Goal: Task Accomplishment & Management: Use online tool/utility

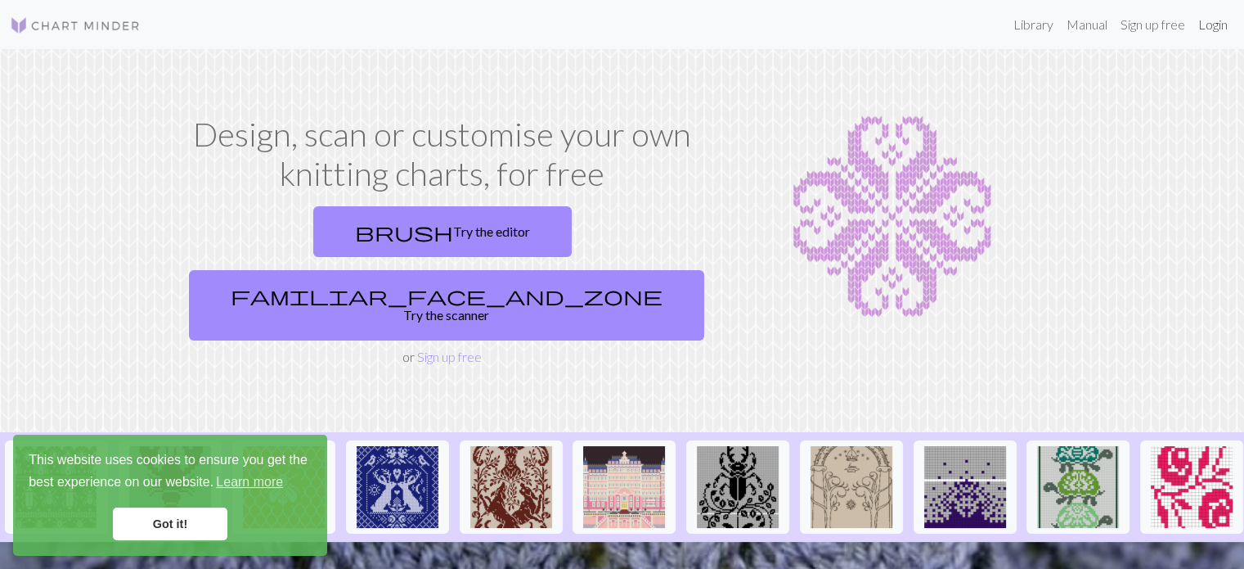
click at [1204, 26] on link "Login" at bounding box center [1213, 24] width 43 height 33
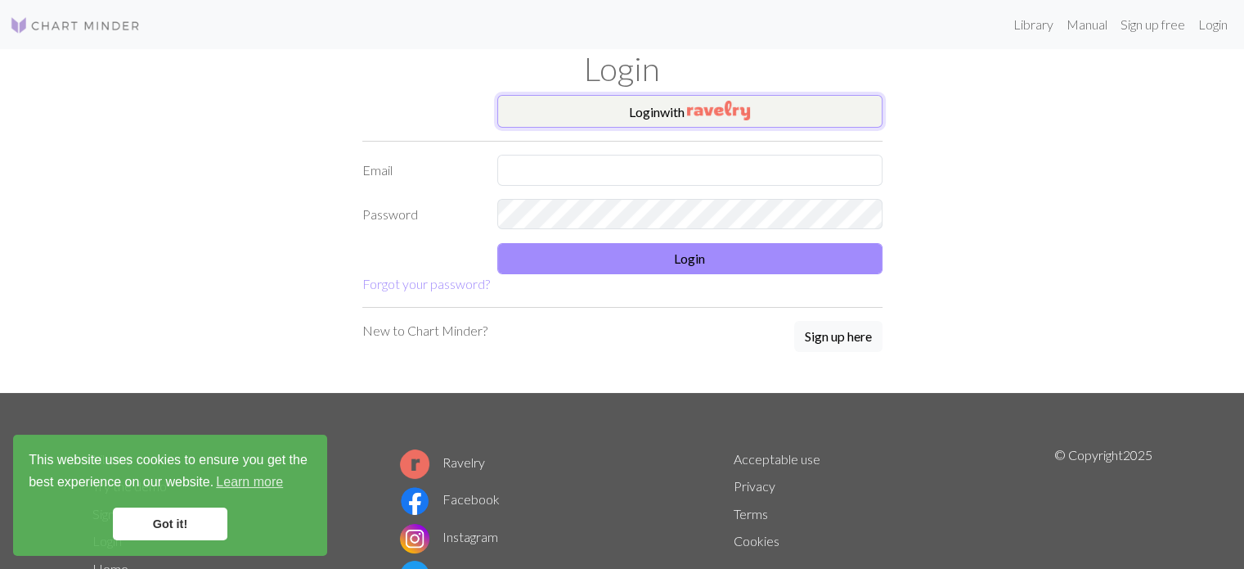
click at [627, 117] on button "Login with" at bounding box center [689, 111] width 385 height 33
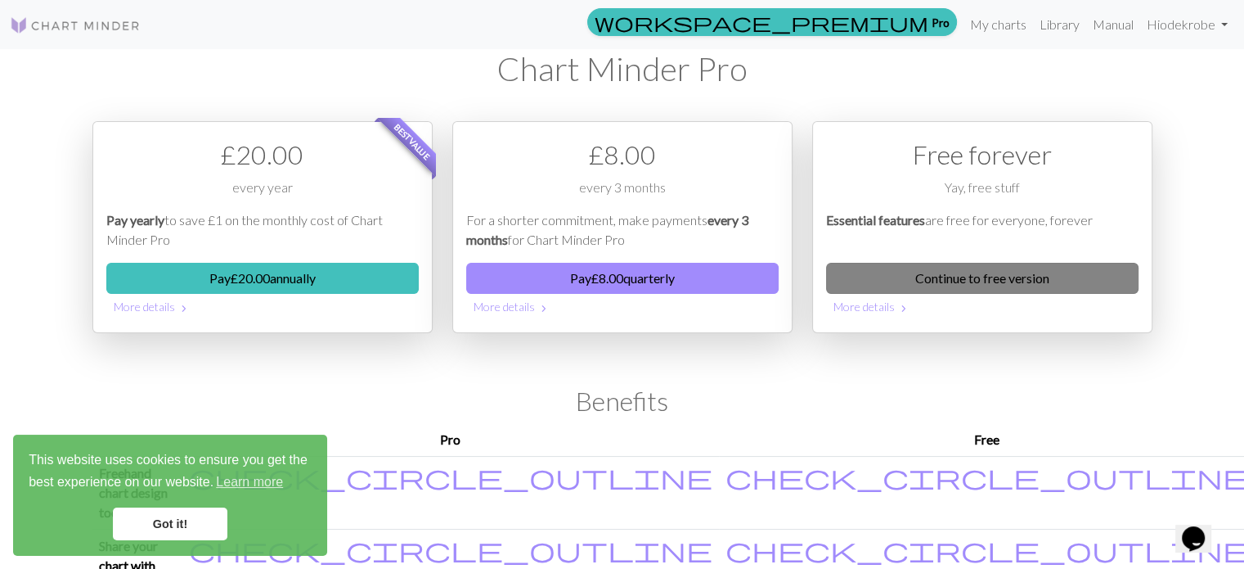
click at [962, 266] on link "Continue to free version" at bounding box center [982, 278] width 313 height 31
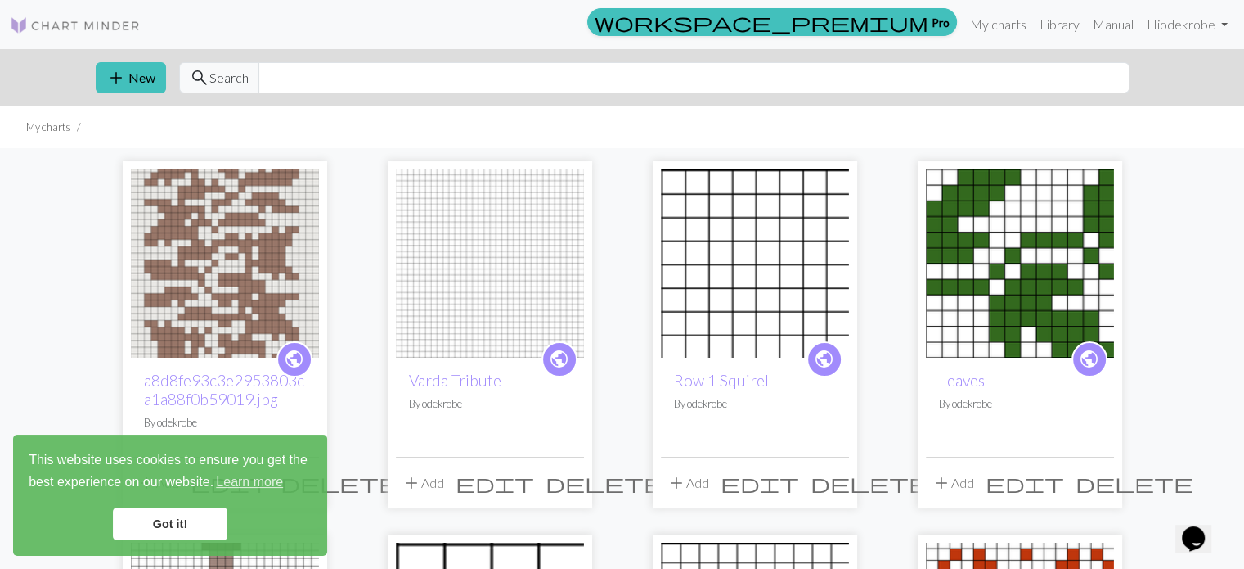
click at [497, 273] on img at bounding box center [490, 263] width 188 height 188
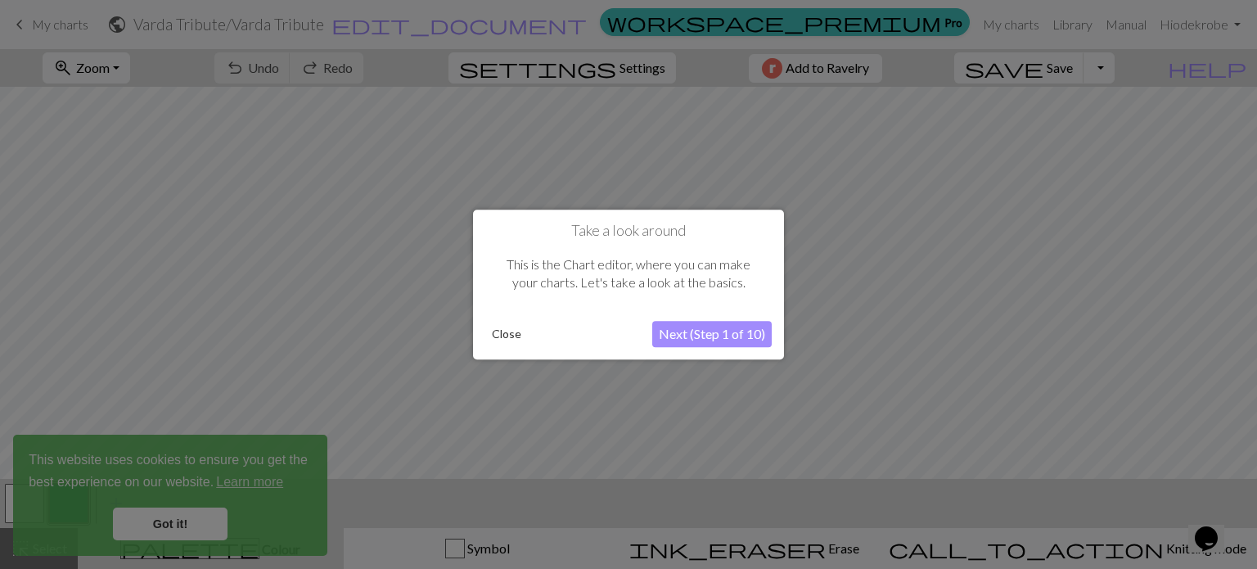
click at [505, 335] on button "Close" at bounding box center [506, 334] width 43 height 25
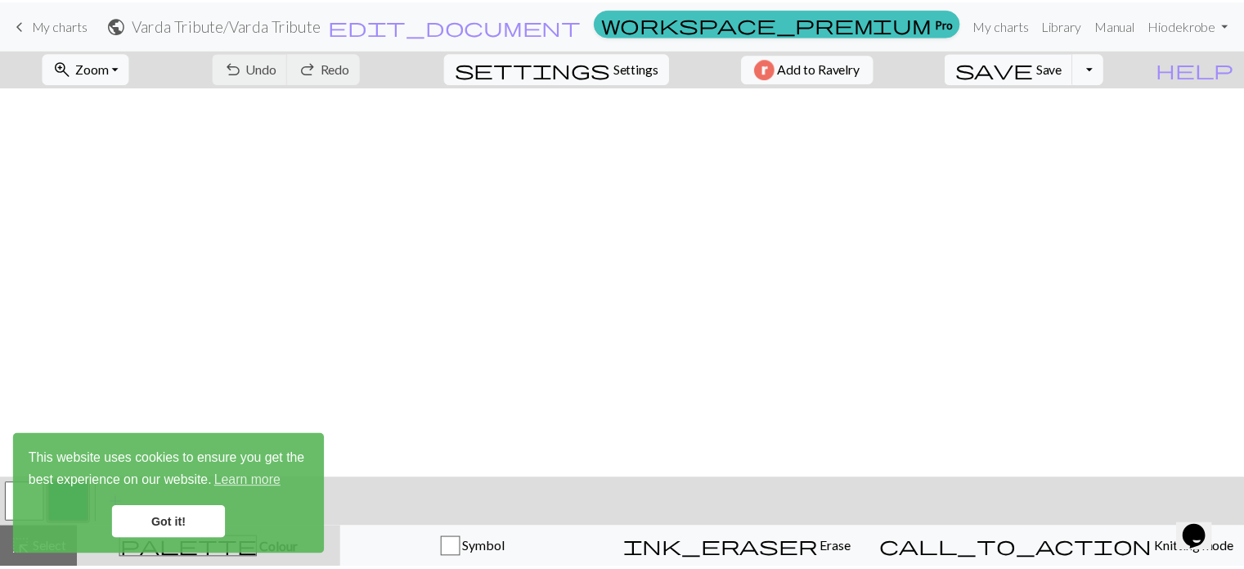
scroll to position [413, 0]
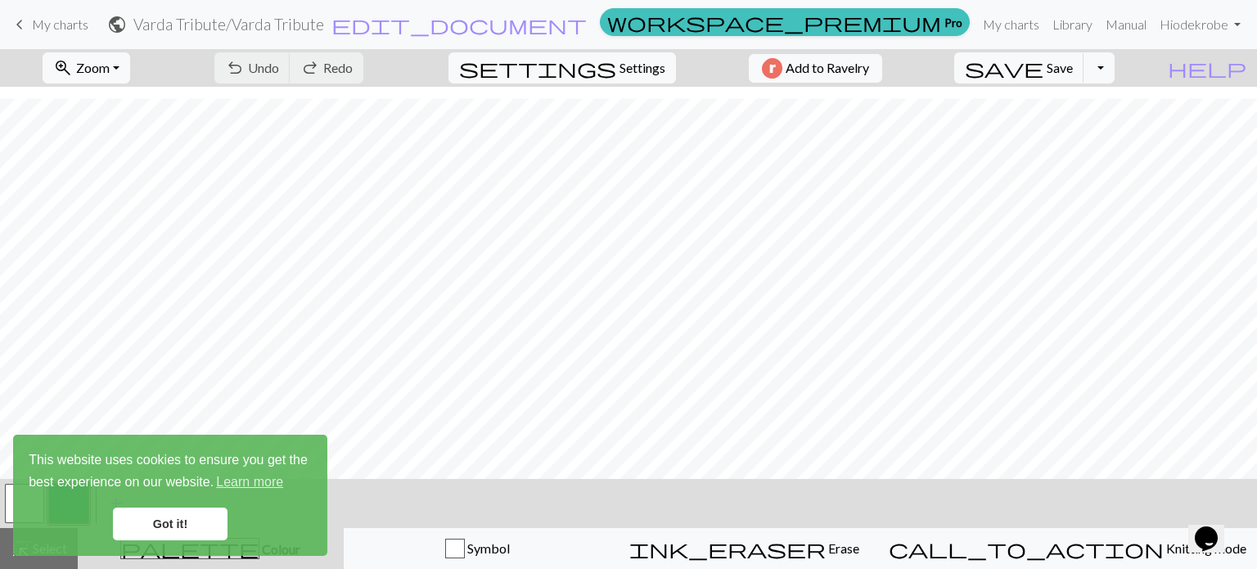
click at [157, 516] on link "Got it!" at bounding box center [170, 523] width 115 height 33
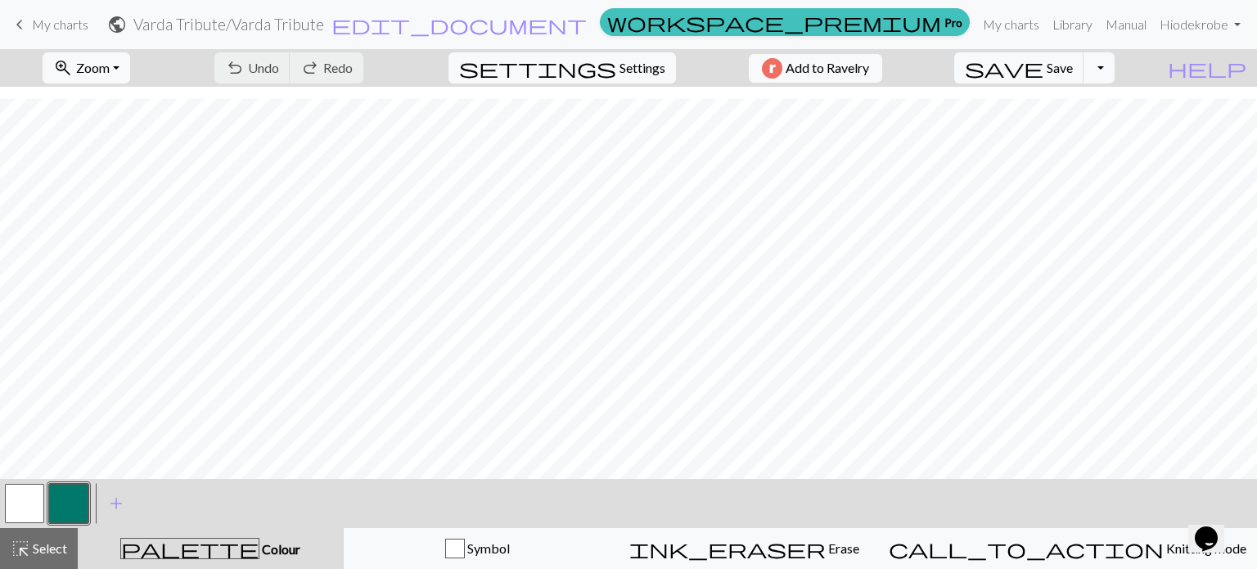
click at [33, 24] on span "My charts" at bounding box center [60, 24] width 56 height 16
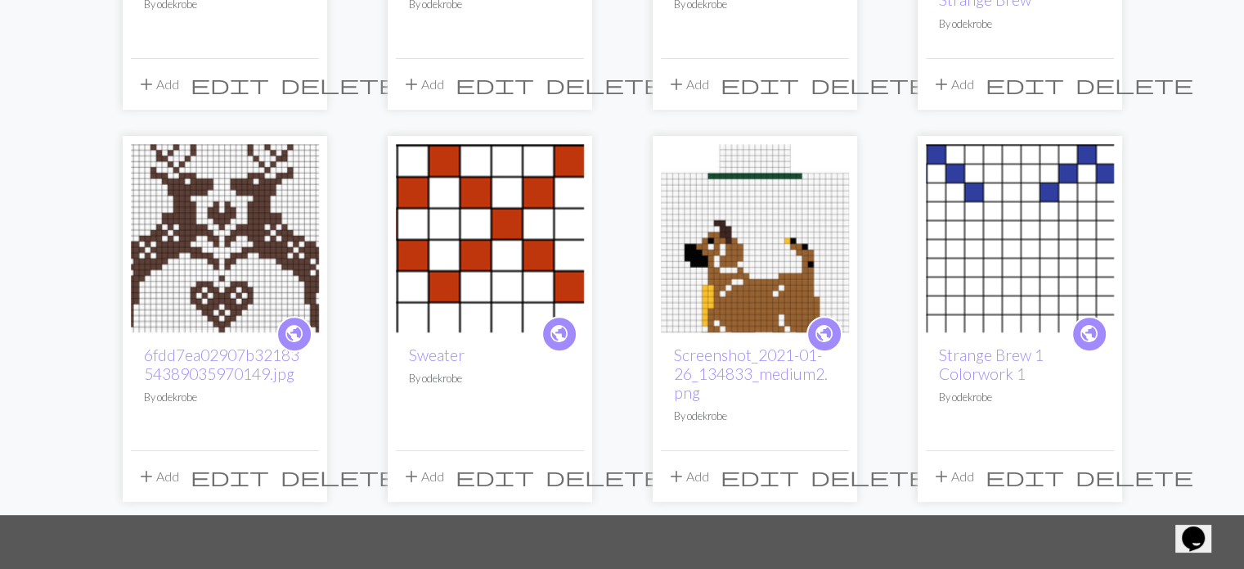
scroll to position [774, 0]
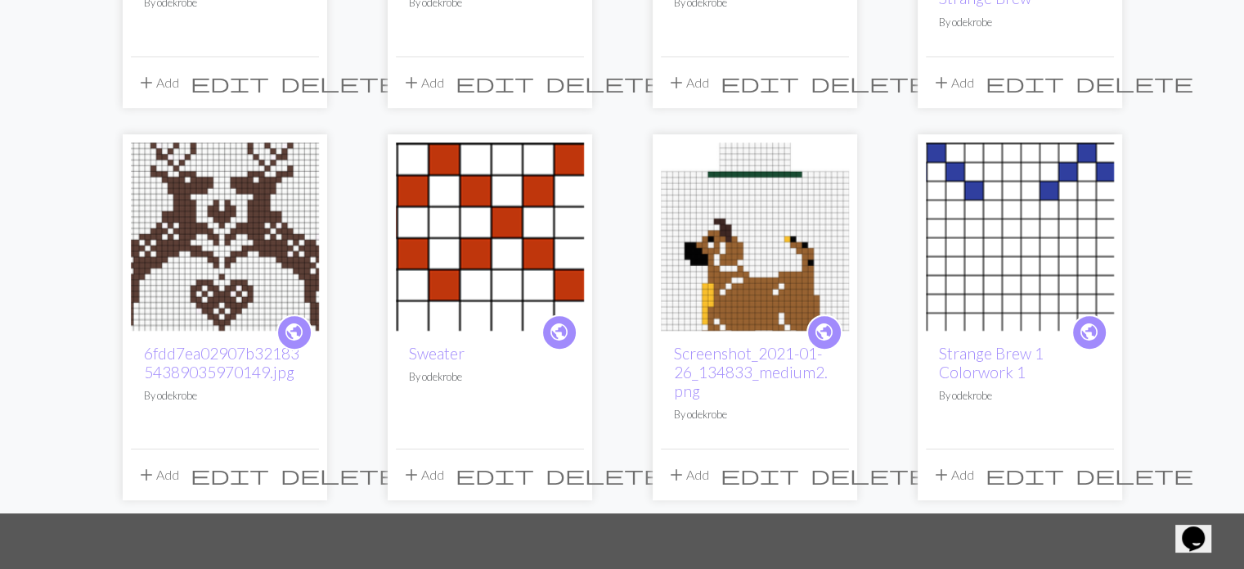
click at [781, 265] on img at bounding box center [755, 236] width 188 height 188
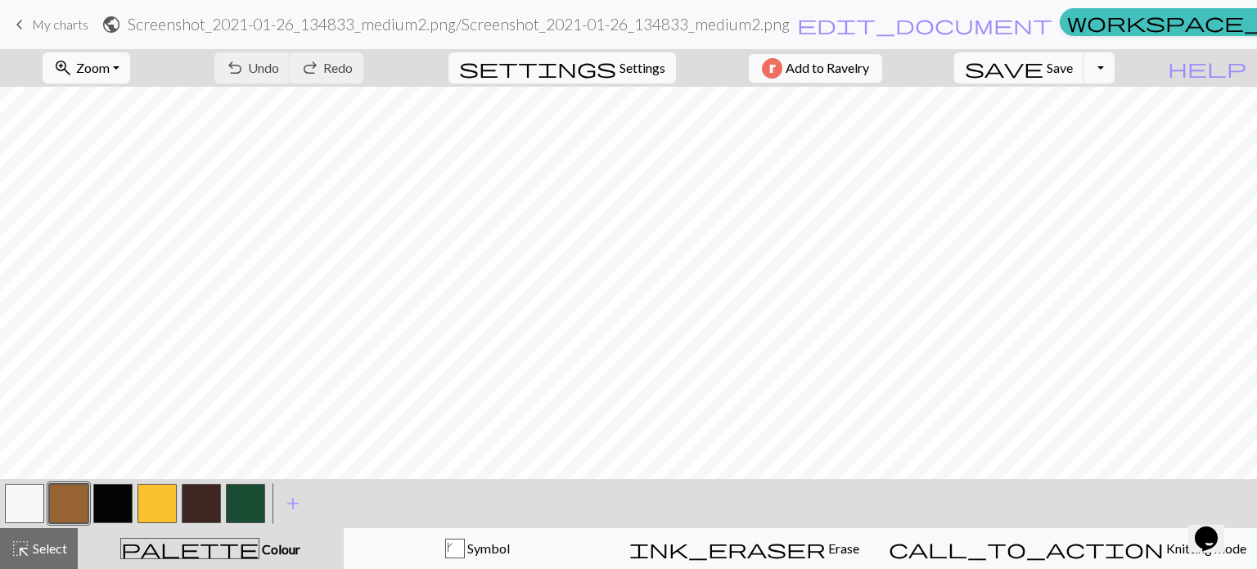
click at [47, 24] on span "My charts" at bounding box center [60, 24] width 56 height 16
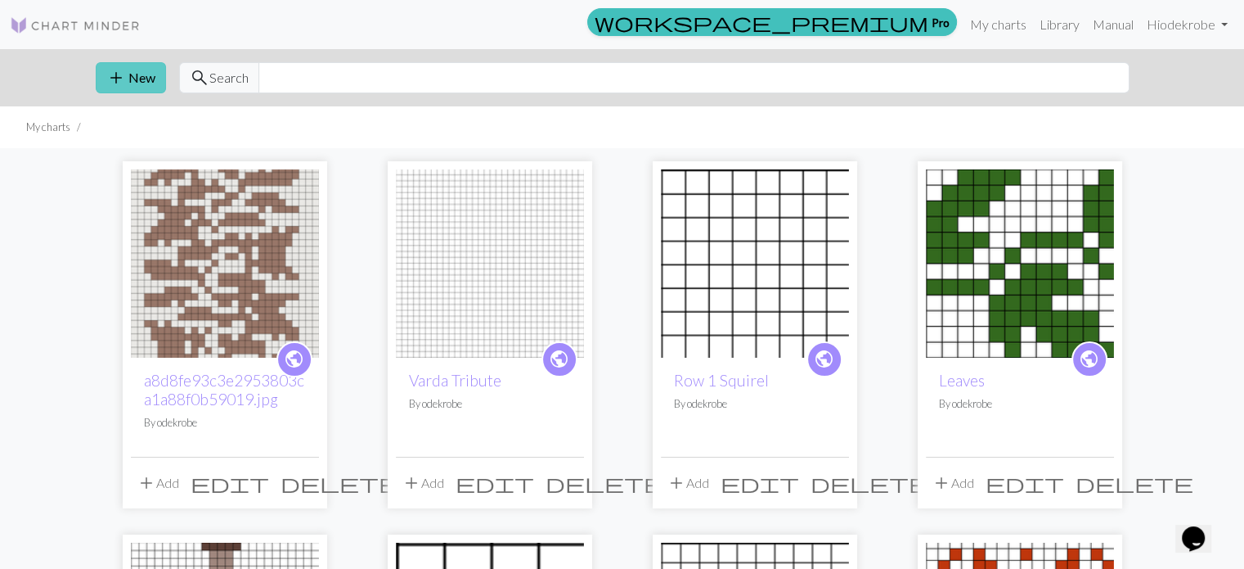
click at [119, 88] on span "add" at bounding box center [116, 77] width 20 height 23
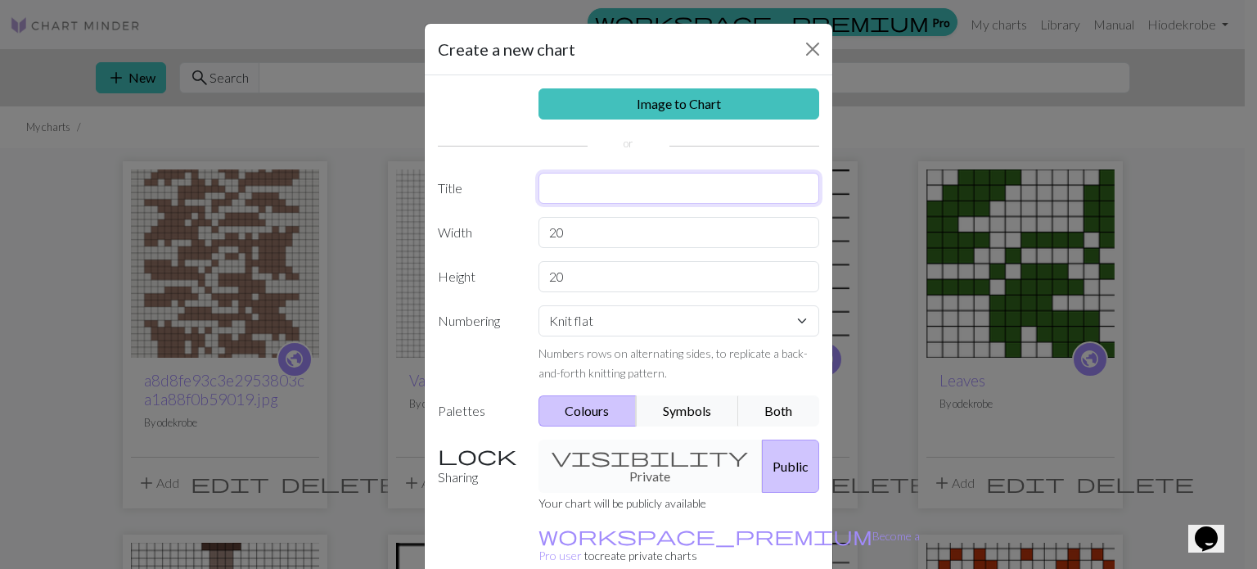
click at [562, 191] on input "text" at bounding box center [678, 188] width 281 height 31
type input "Varda Tribute"
click at [621, 226] on input "20" at bounding box center [678, 232] width 281 height 31
type input "2"
type input "32"
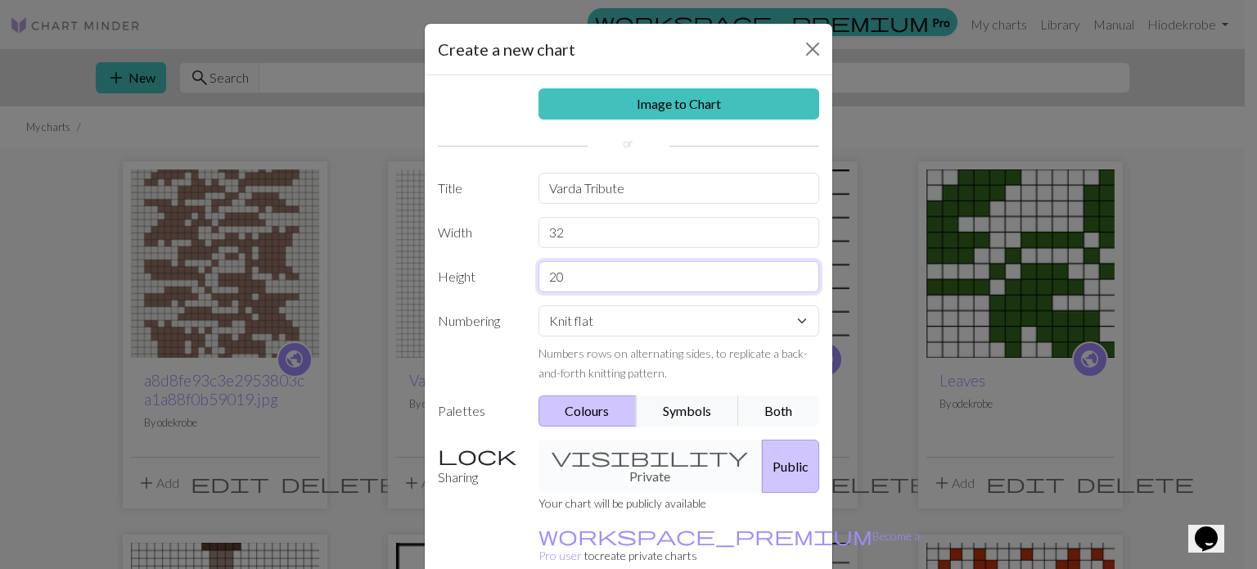
click at [596, 281] on input "20" at bounding box center [678, 276] width 281 height 31
type input "2"
type input "64"
click at [636, 312] on select "Knit flat Knit in the round Lace knitting Cross stitch" at bounding box center [678, 320] width 281 height 31
select select "round"
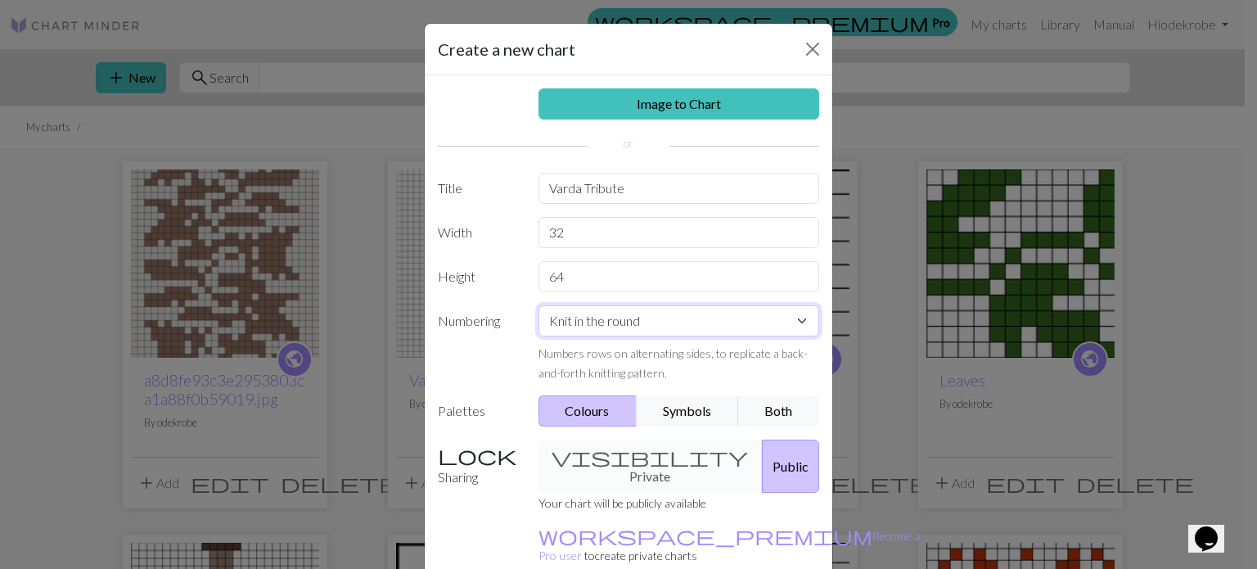
click at [538, 305] on select "Knit flat Knit in the round Lace knitting Cross stitch" at bounding box center [678, 320] width 281 height 31
click at [762, 457] on button "Public" at bounding box center [790, 465] width 57 height 53
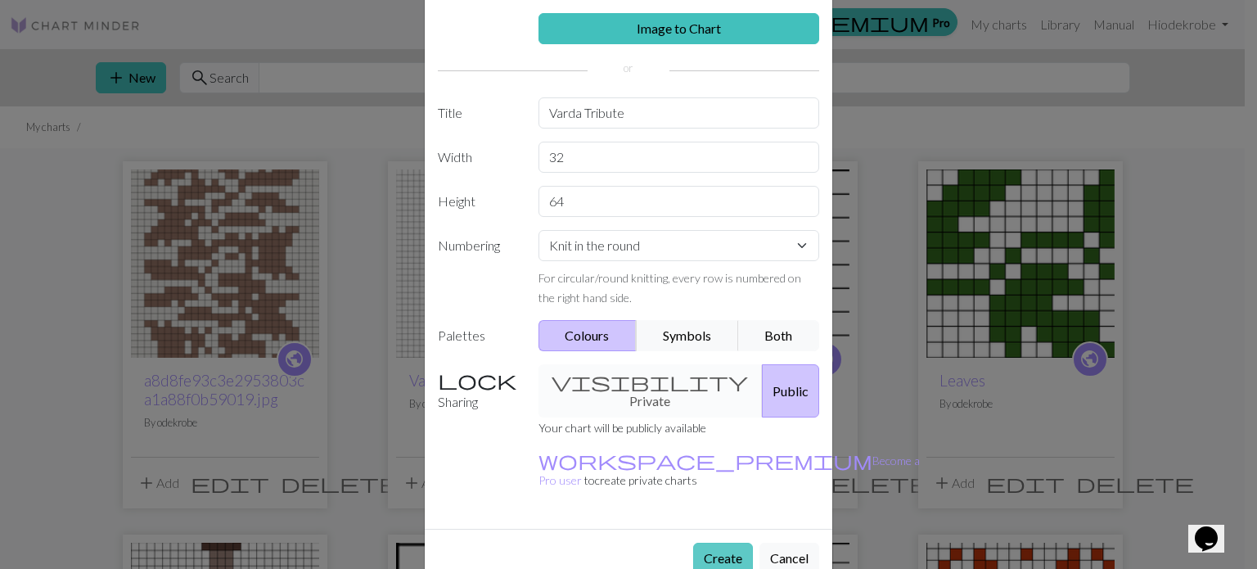
click at [709, 542] on button "Create" at bounding box center [723, 557] width 60 height 31
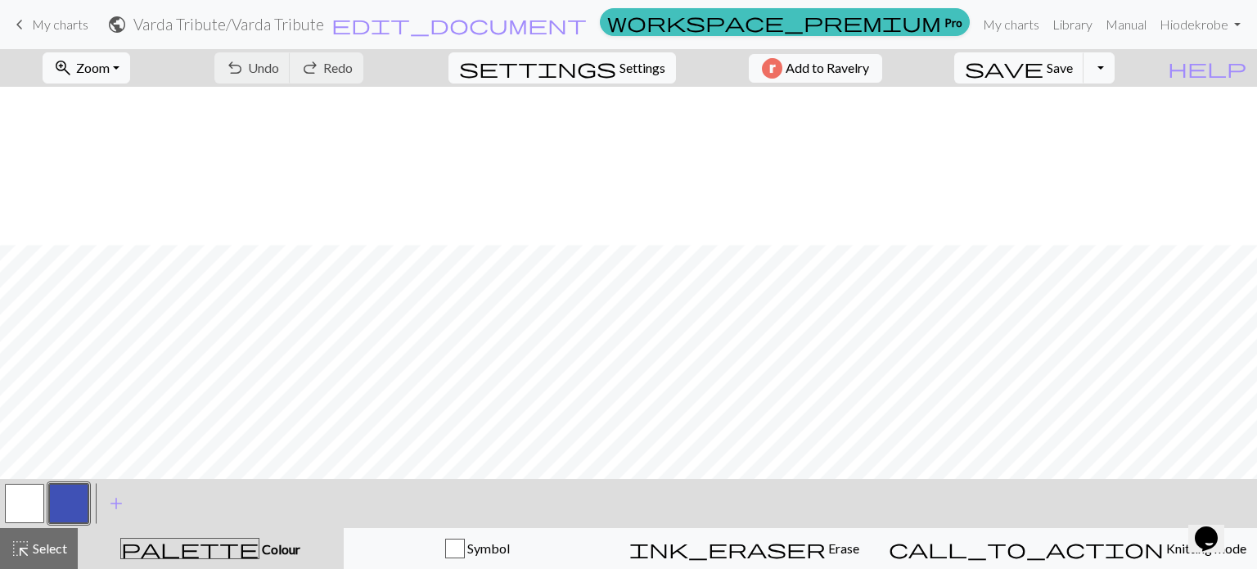
scroll to position [740, 0]
click at [1114, 70] on button "Toggle Dropdown" at bounding box center [1098, 67] width 31 height 31
click at [1096, 129] on button "save_alt Download" at bounding box center [979, 130] width 270 height 26
click at [1043, 68] on span "save" at bounding box center [1004, 67] width 79 height 23
click at [1114, 74] on button "Toggle Dropdown" at bounding box center [1098, 67] width 31 height 31
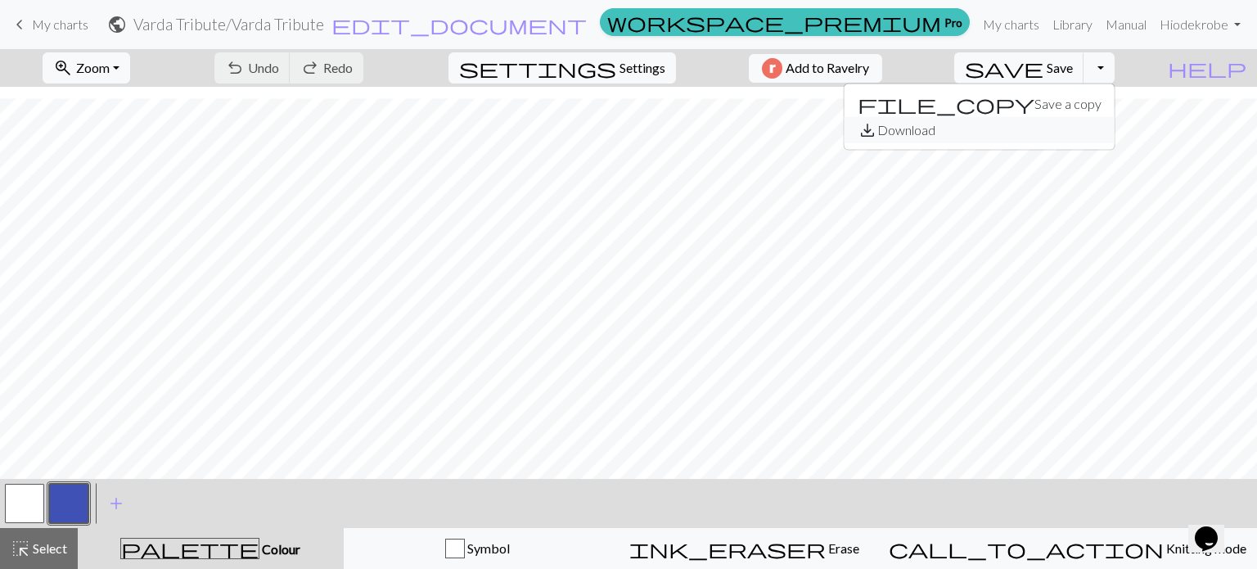
click at [1108, 134] on button "save_alt Download" at bounding box center [979, 130] width 270 height 26
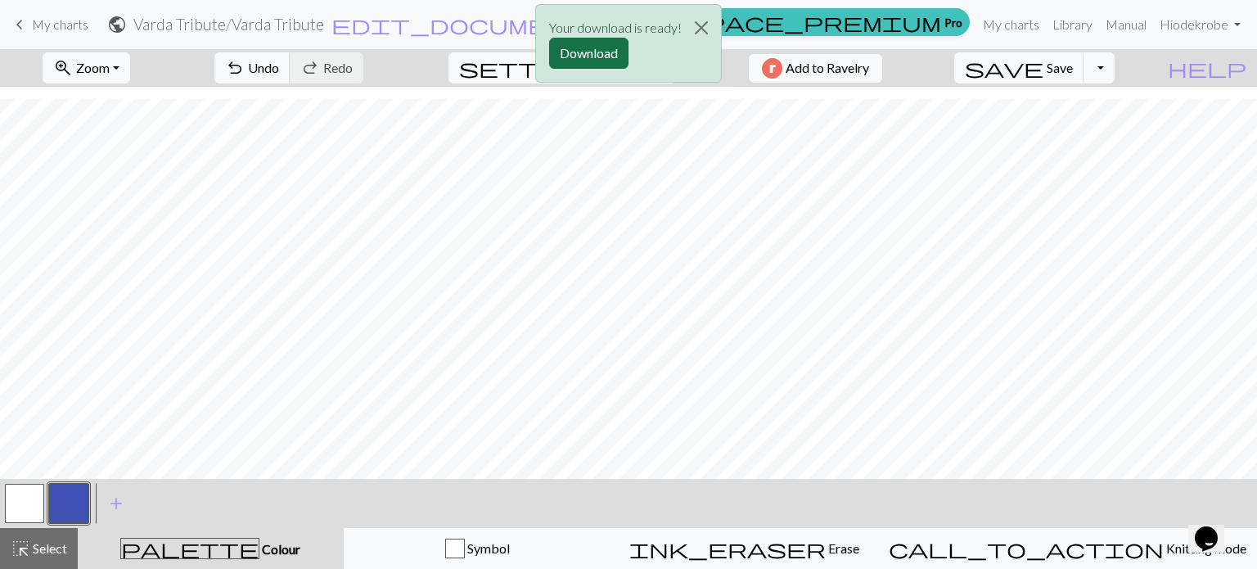
click at [595, 52] on button "Download" at bounding box center [588, 53] width 79 height 31
click at [29, 20] on div "Your download is ready! Download" at bounding box center [628, 48] width 1257 height 96
click at [712, 30] on button "Close" at bounding box center [701, 28] width 39 height 46
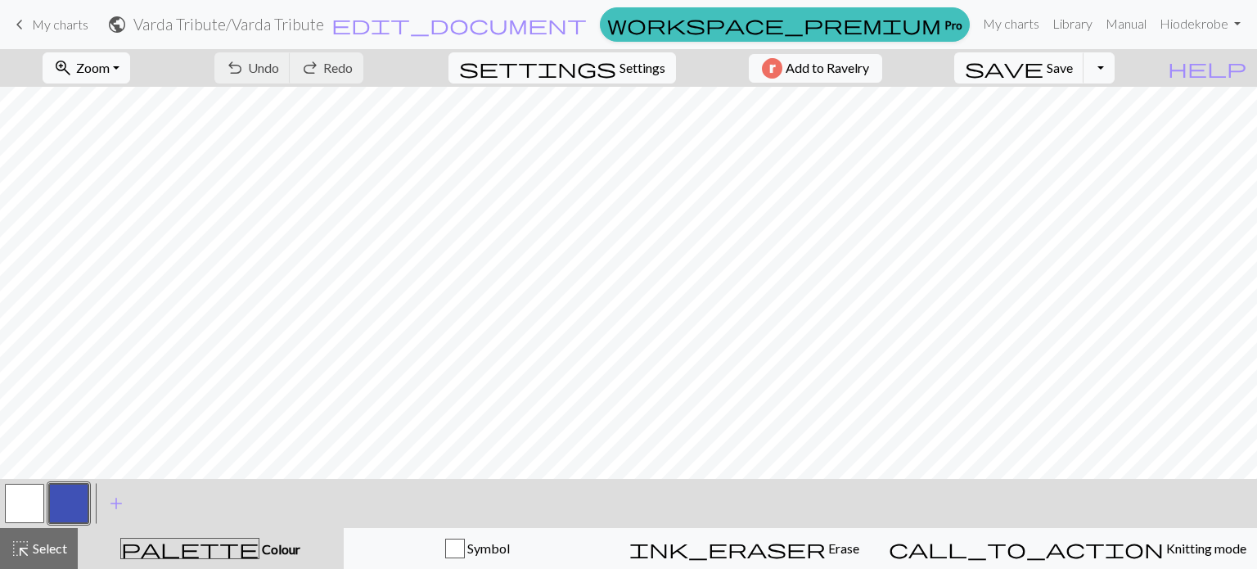
click at [73, 25] on span "My charts" at bounding box center [60, 24] width 56 height 16
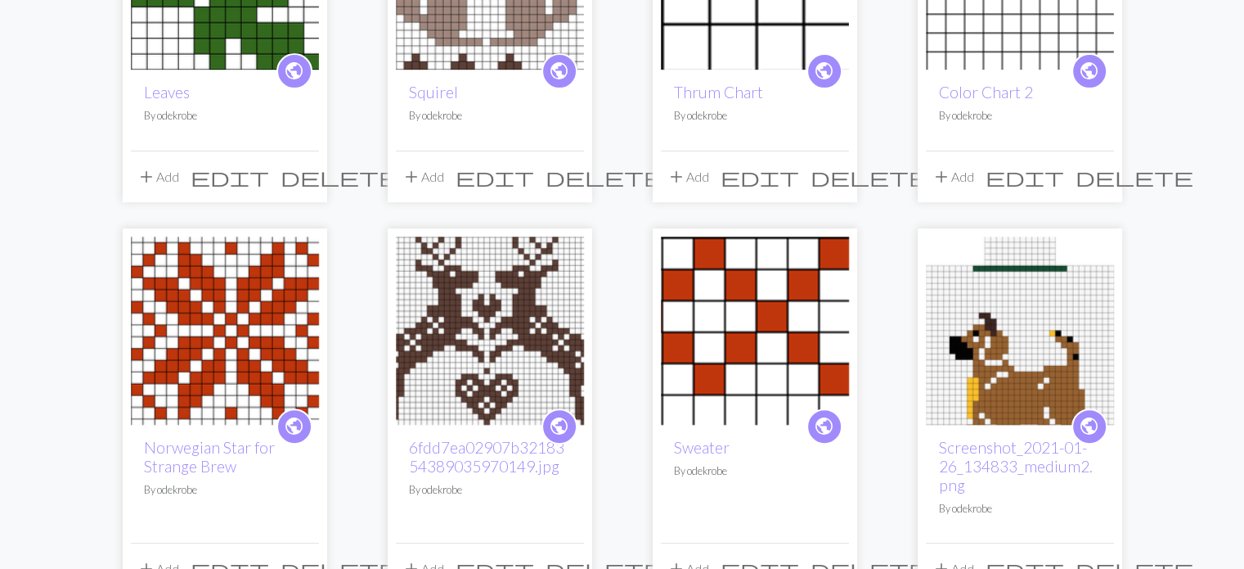
scroll to position [661, 0]
click at [1015, 358] on img at bounding box center [1020, 330] width 188 height 188
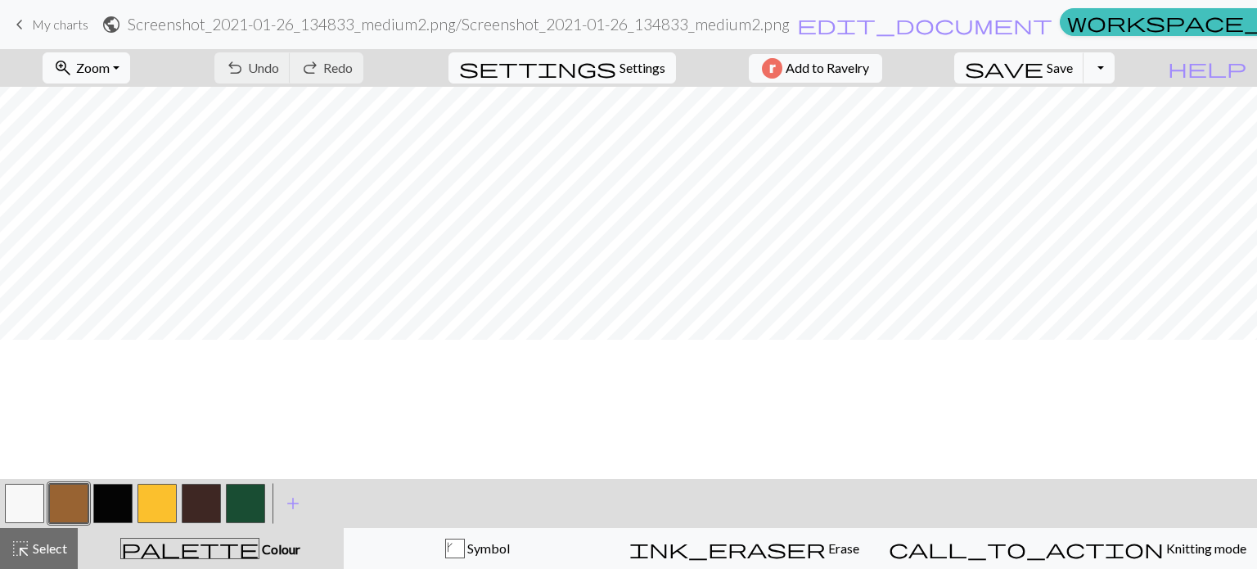
scroll to position [247, 0]
click at [52, 549] on span "Select" at bounding box center [48, 548] width 37 height 16
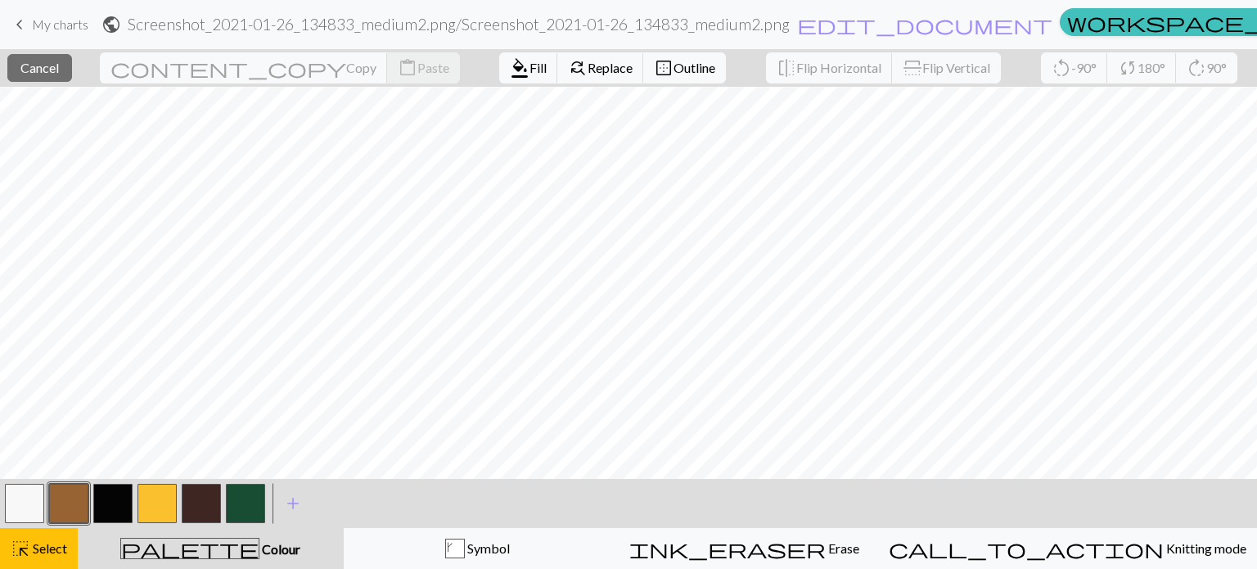
scroll to position [413, 0]
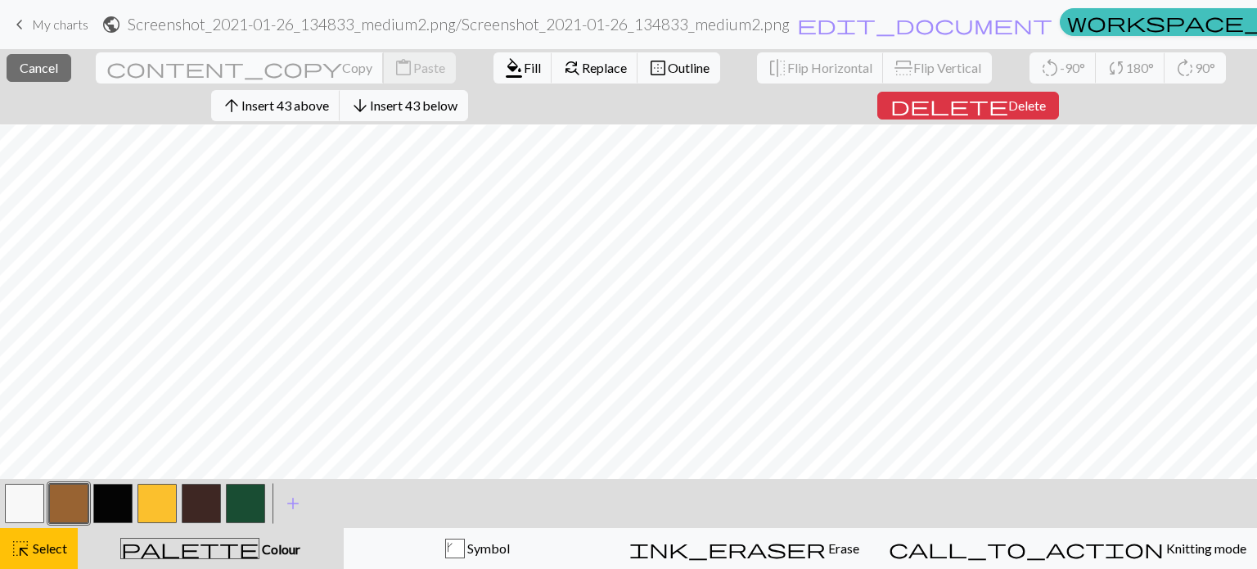
drag, startPoint x: 907, startPoint y: 493, endPoint x: 170, endPoint y: 69, distance: 849.6
click at [170, 69] on span "content_copy" at bounding box center [224, 67] width 236 height 23
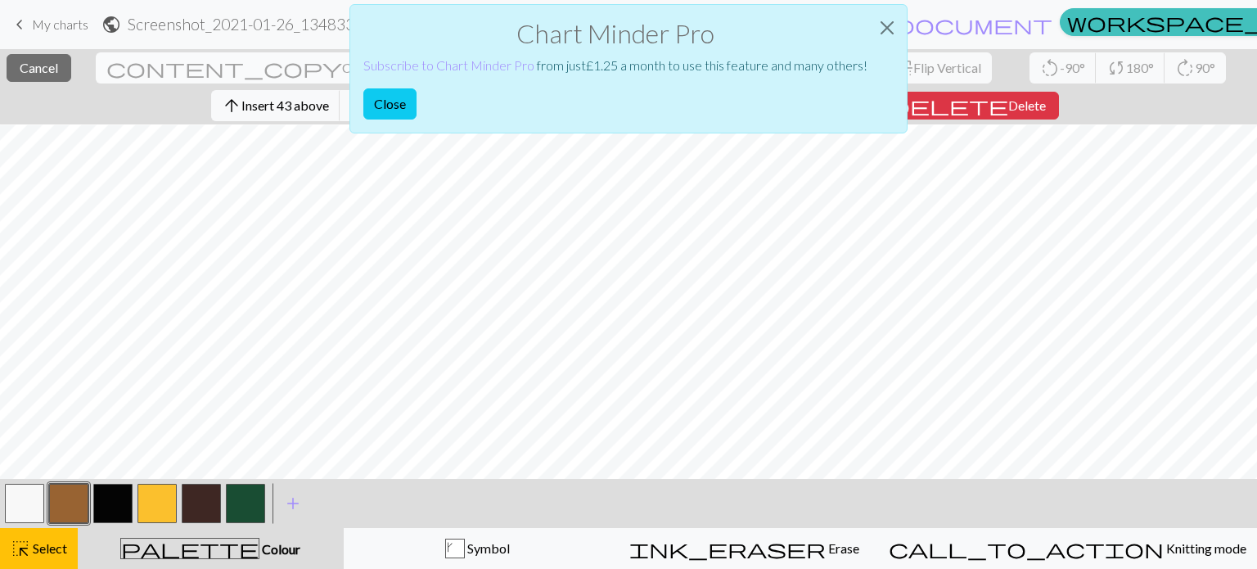
click at [170, 69] on div "Chart Minder Pro Subscribe to Chart Minder Pro from just £ 1.25 a month to use …" at bounding box center [628, 73] width 1257 height 146
click at [434, 65] on link "Subscribe to Chart Minder Pro" at bounding box center [448, 65] width 171 height 16
click at [884, 25] on button "Close" at bounding box center [886, 28] width 39 height 46
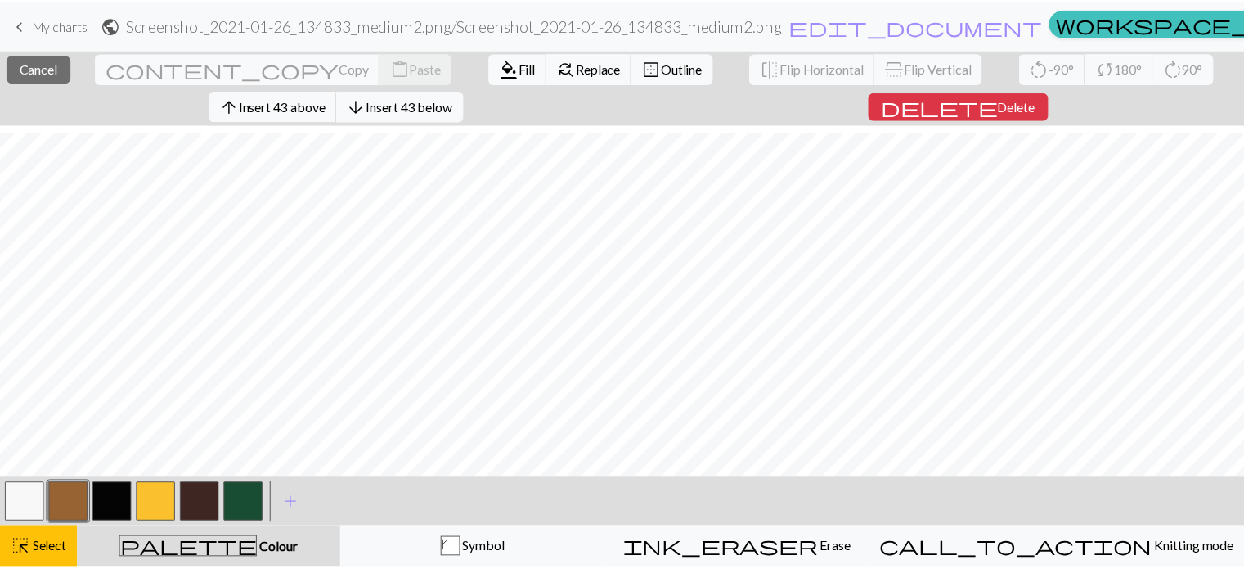
scroll to position [451, 0]
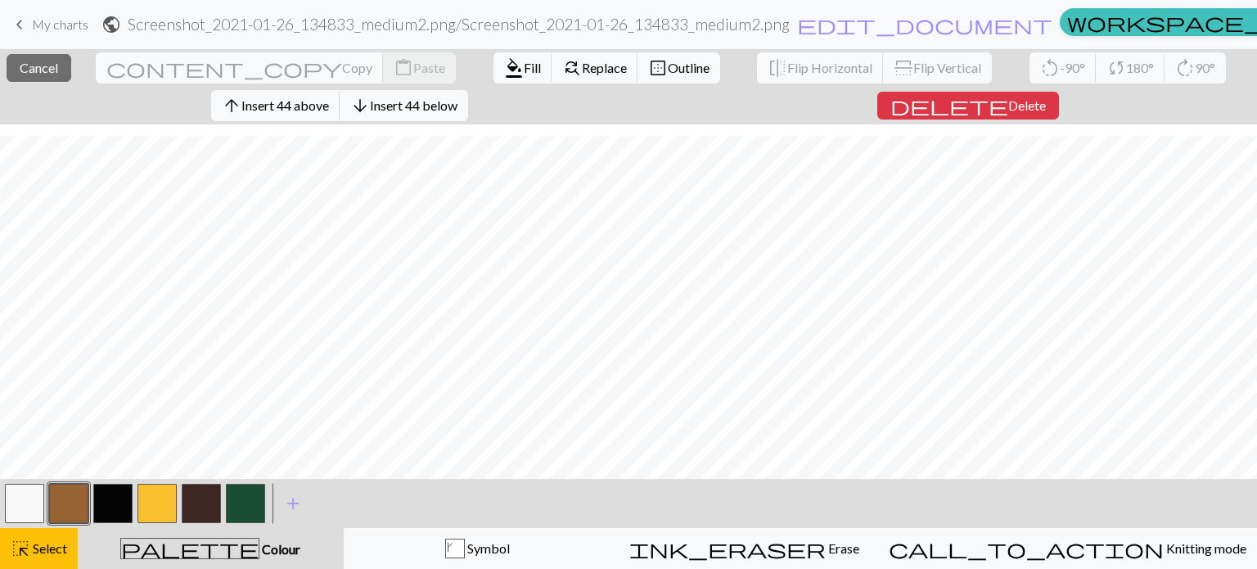
click at [49, 30] on span "My charts" at bounding box center [60, 24] width 56 height 16
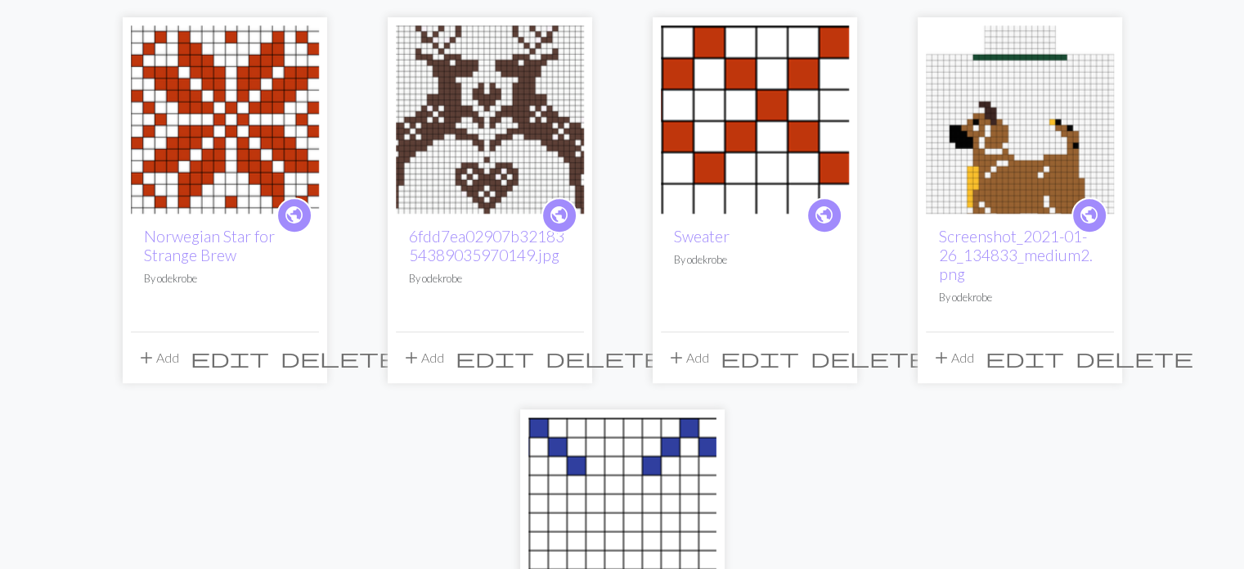
scroll to position [873, 0]
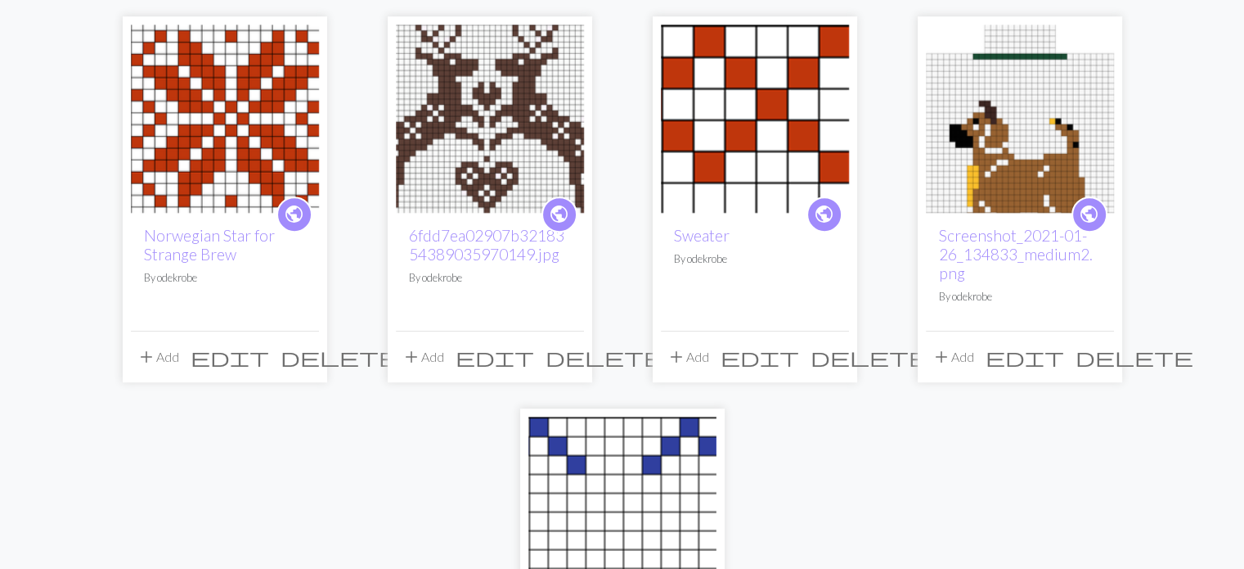
click at [1021, 116] on img at bounding box center [1020, 119] width 188 height 188
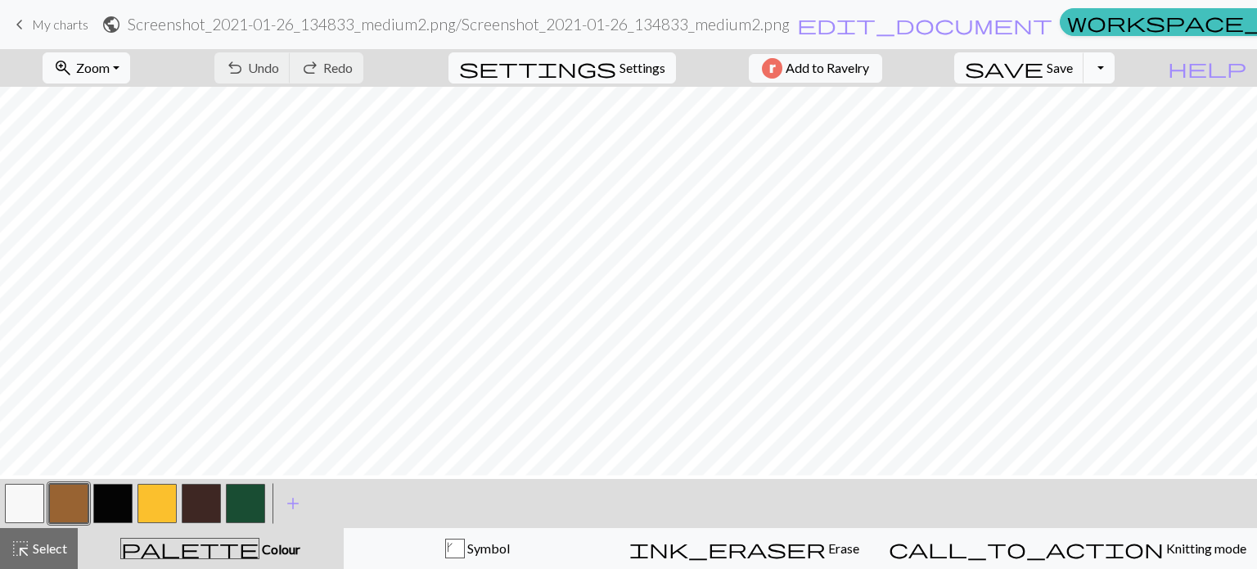
scroll to position [276, 0]
click at [1083, 77] on button "save Save Save" at bounding box center [1019, 67] width 130 height 31
click at [1114, 71] on button "Toggle Dropdown" at bounding box center [1098, 67] width 31 height 31
click at [1107, 128] on button "save_alt Download" at bounding box center [979, 130] width 270 height 26
click at [1114, 62] on button "Toggle Dropdown" at bounding box center [1098, 67] width 31 height 31
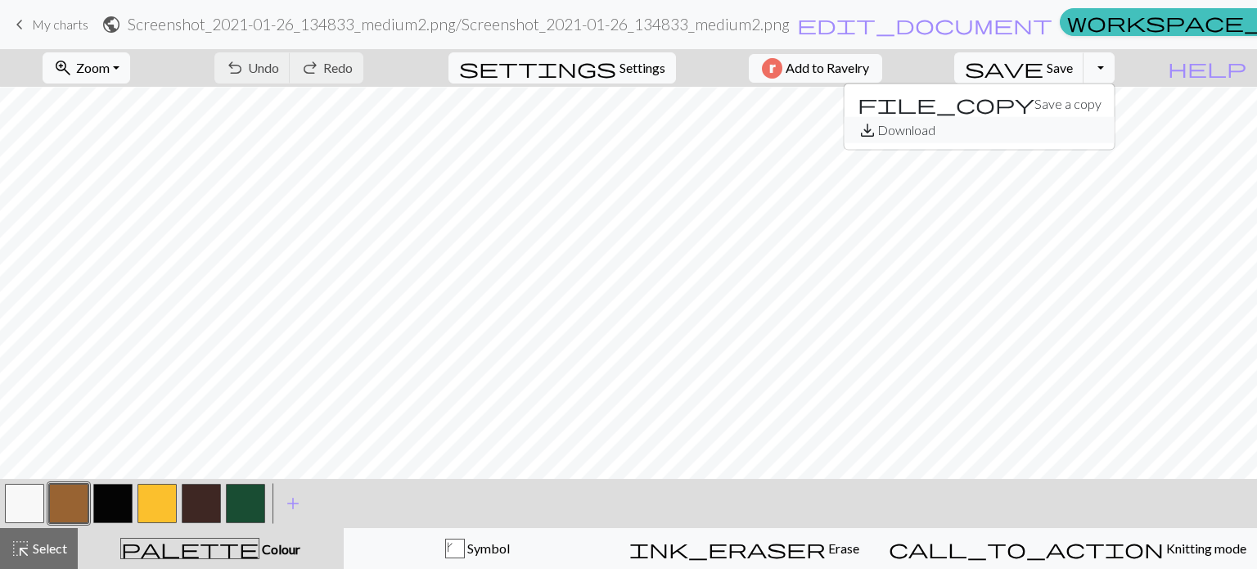
click at [1101, 137] on button "save_alt Download" at bounding box center [979, 130] width 270 height 26
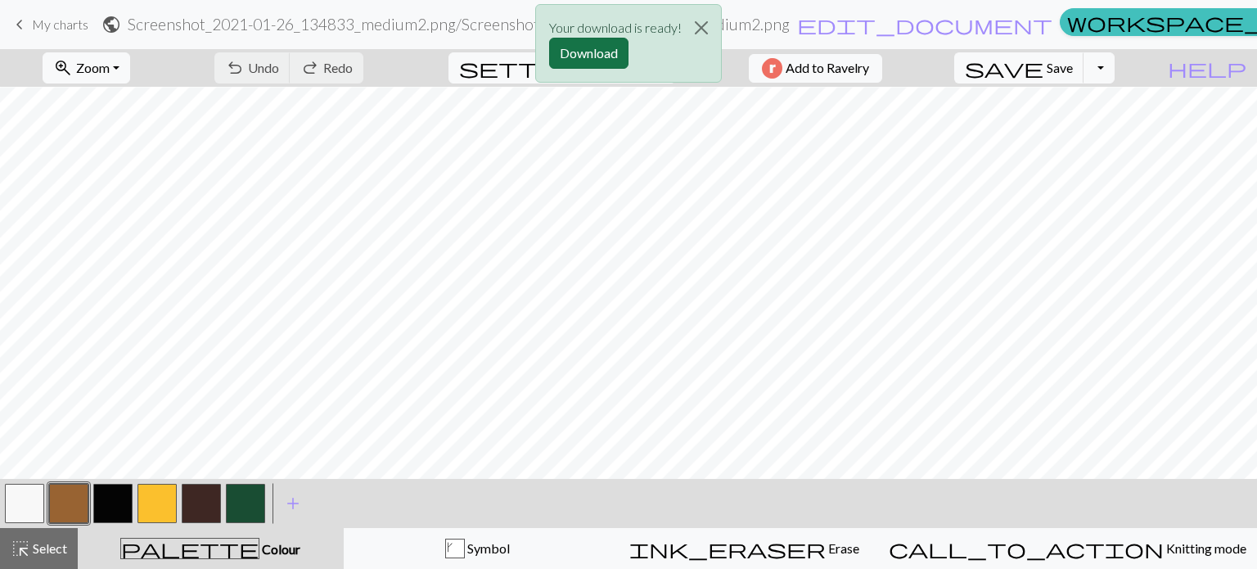
click at [605, 60] on button "Download" at bounding box center [588, 53] width 79 height 31
